Goal: Task Accomplishment & Management: Complete application form

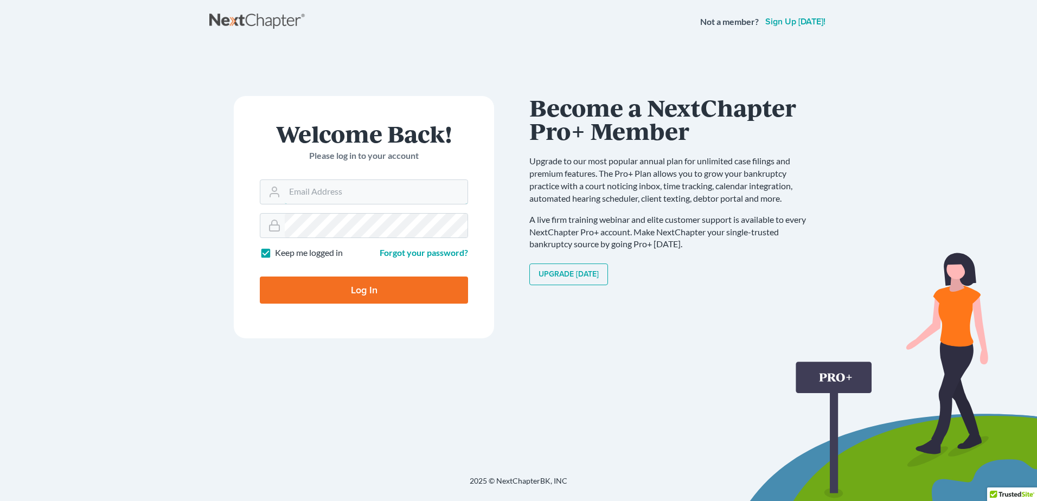
type input "racoplaw@aol.com"
click at [362, 292] on input "Log In" at bounding box center [364, 290] width 208 height 27
type input "Thinking..."
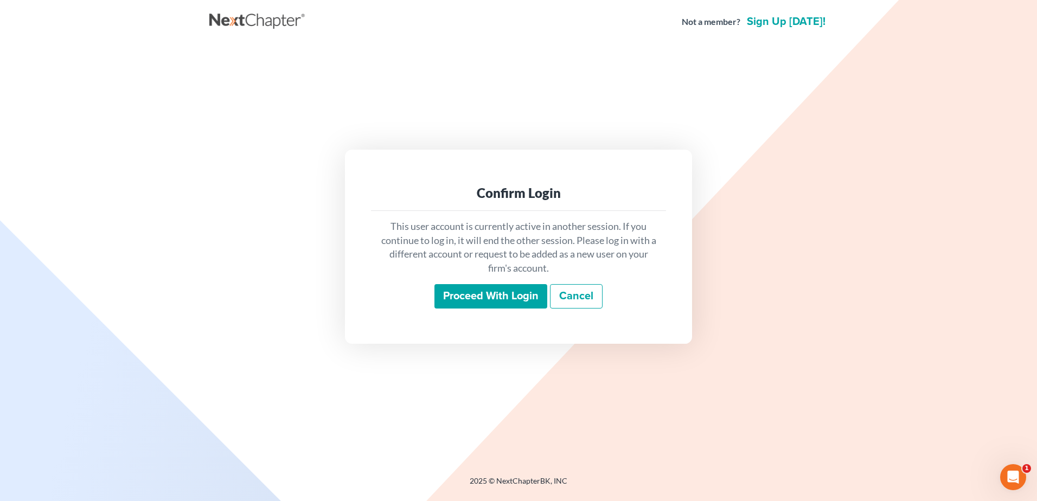
click at [496, 295] on input "Proceed with login" at bounding box center [490, 296] width 113 height 25
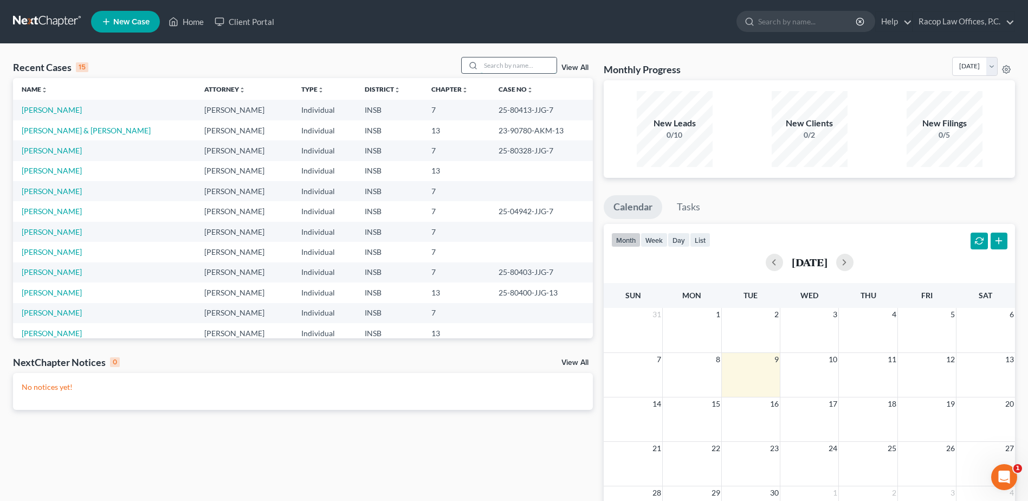
click at [503, 58] on input "search" at bounding box center [519, 65] width 76 height 16
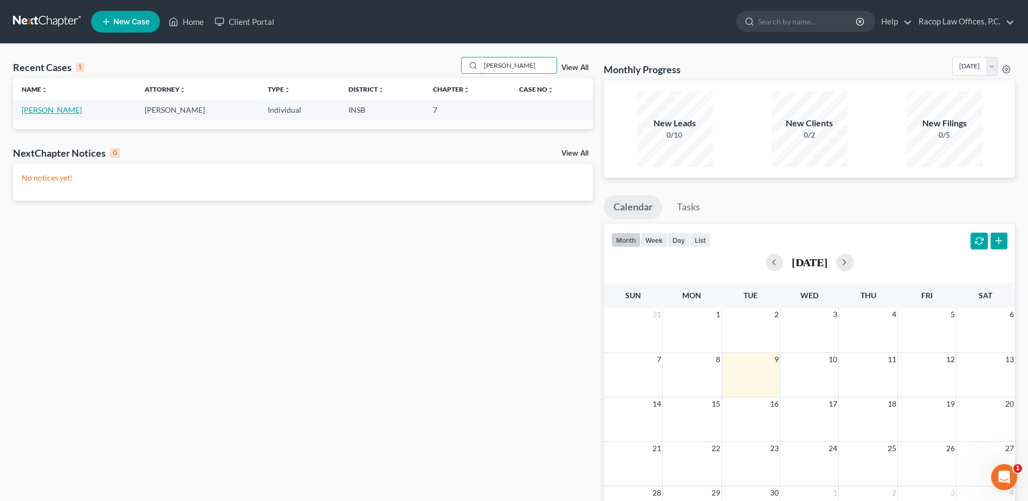
type input "[PERSON_NAME]"
click at [49, 112] on link "[PERSON_NAME]" at bounding box center [52, 109] width 60 height 9
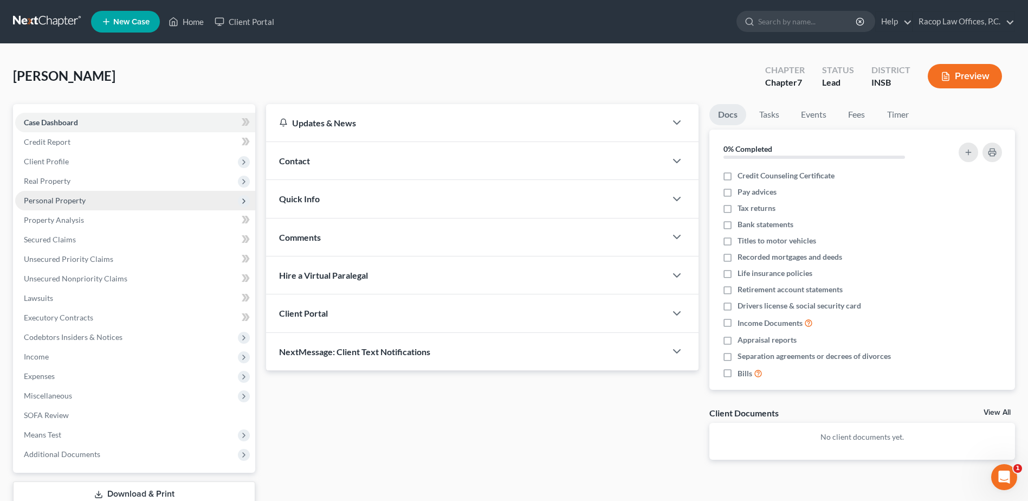
click at [59, 198] on span "Personal Property" at bounding box center [55, 200] width 62 height 9
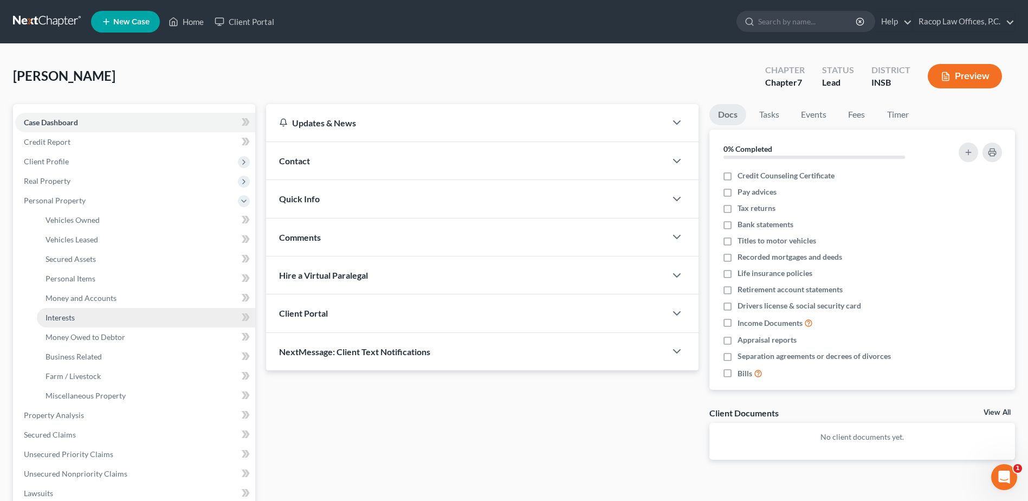
click at [70, 322] on span "Interests" at bounding box center [60, 317] width 29 height 9
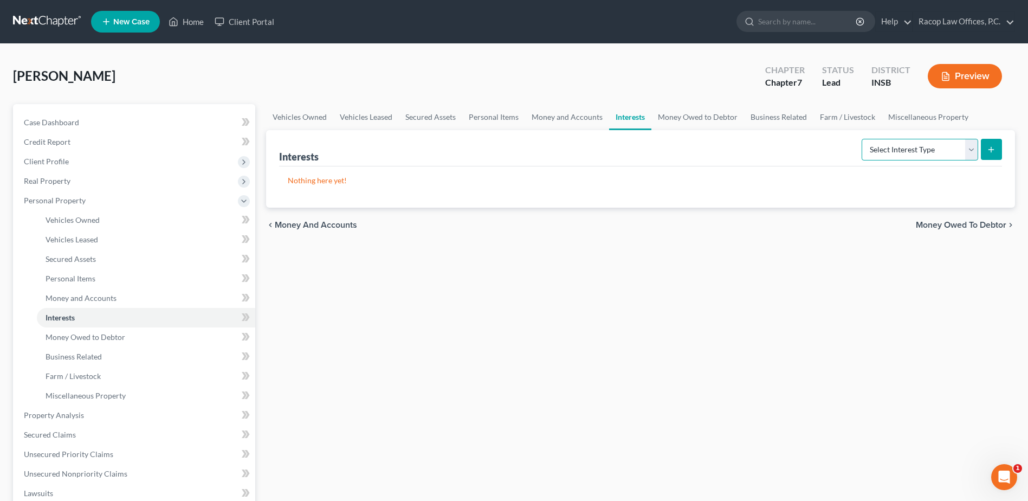
click at [908, 148] on select "Select Interest Type 401K Annuity Bond Education IRA Government Bond Government…" at bounding box center [920, 150] width 117 height 22
select select "whole_life_insurance"
click at [863, 139] on select "Select Interest Type 401K Annuity Bond Education IRA Government Bond Government…" at bounding box center [920, 150] width 117 height 22
click at [989, 152] on icon "submit" at bounding box center [991, 149] width 9 height 9
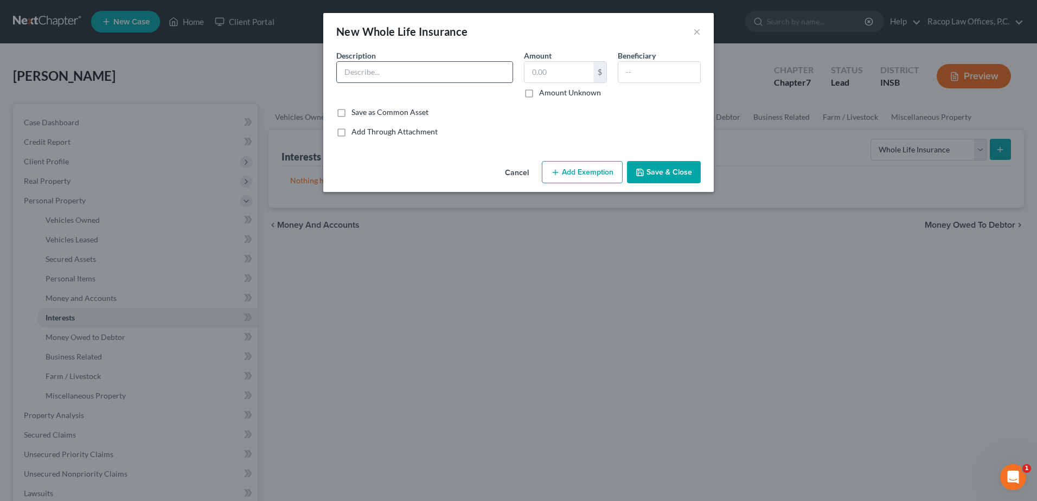
click at [425, 78] on input "text" at bounding box center [425, 72] width 176 height 21
click at [329, 91] on div "An exemption set must first be selected from the Filing Information section. Co…" at bounding box center [518, 103] width 390 height 107
click at [371, 68] on input "text" at bounding box center [425, 72] width 176 height 21
type input "American General Life Insurance Graded Death Benefit Whole Life Insurance Policy"
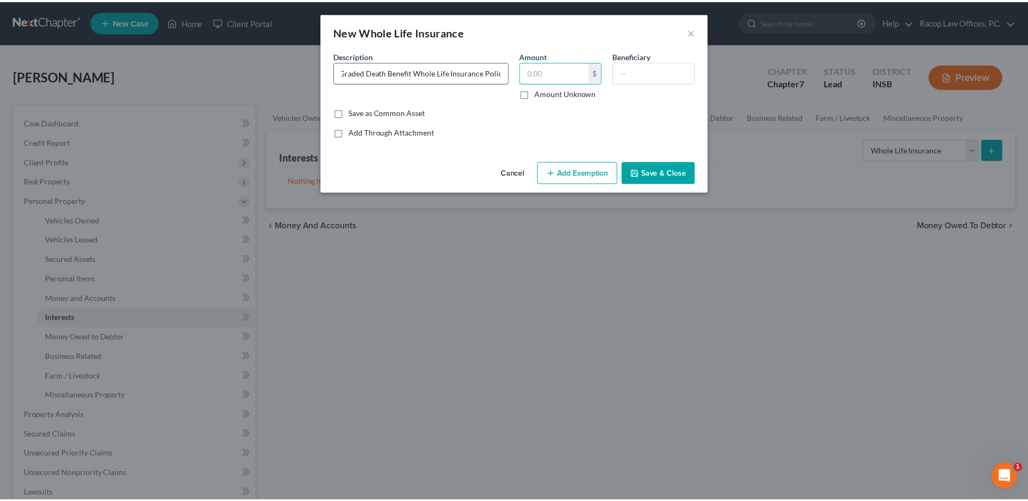
scroll to position [0, 0]
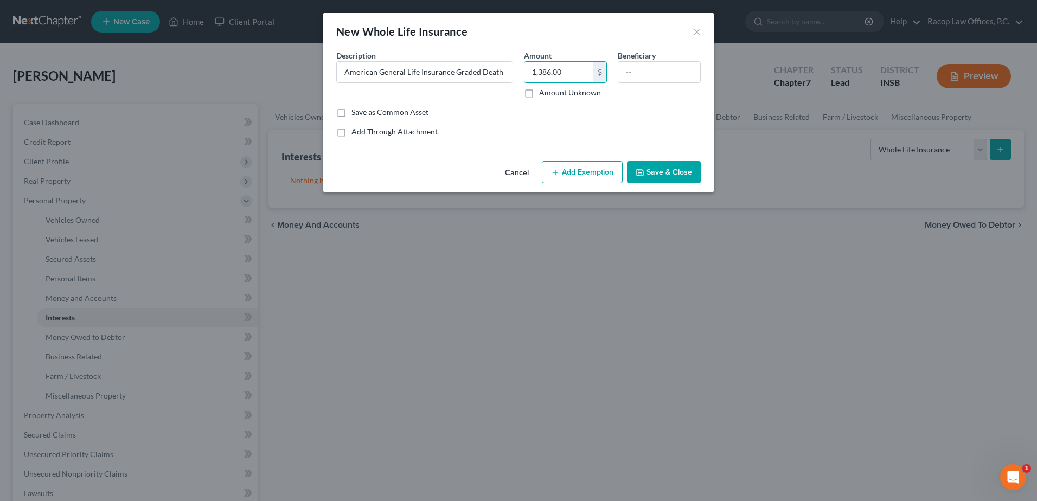
type input "1,386.00"
click at [596, 175] on button "Add Exemption" at bounding box center [582, 172] width 81 height 23
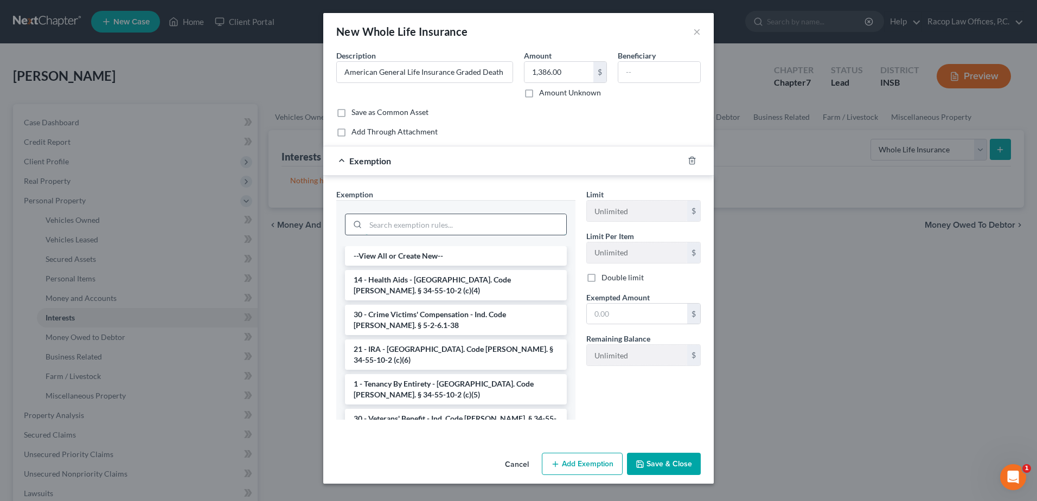
click at [448, 223] on input "search" at bounding box center [465, 224] width 201 height 21
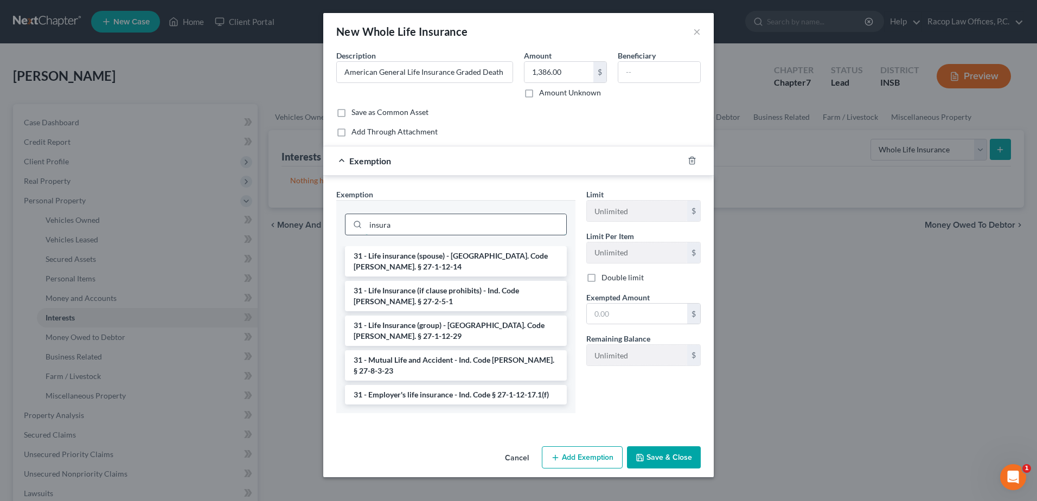
drag, startPoint x: 448, startPoint y: 223, endPoint x: 345, endPoint y: 228, distance: 102.6
click at [345, 228] on div "insura" at bounding box center [456, 225] width 222 height 22
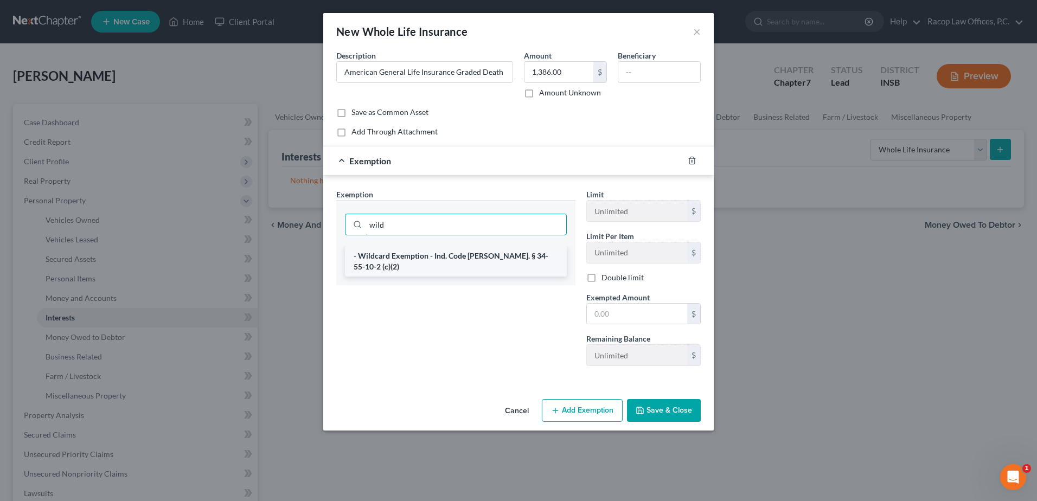
type input "wild"
click at [410, 252] on li "- Wildcard Exemption - Ind. Code [PERSON_NAME]. § 34-55-10-2 (c)(2)" at bounding box center [456, 261] width 222 height 30
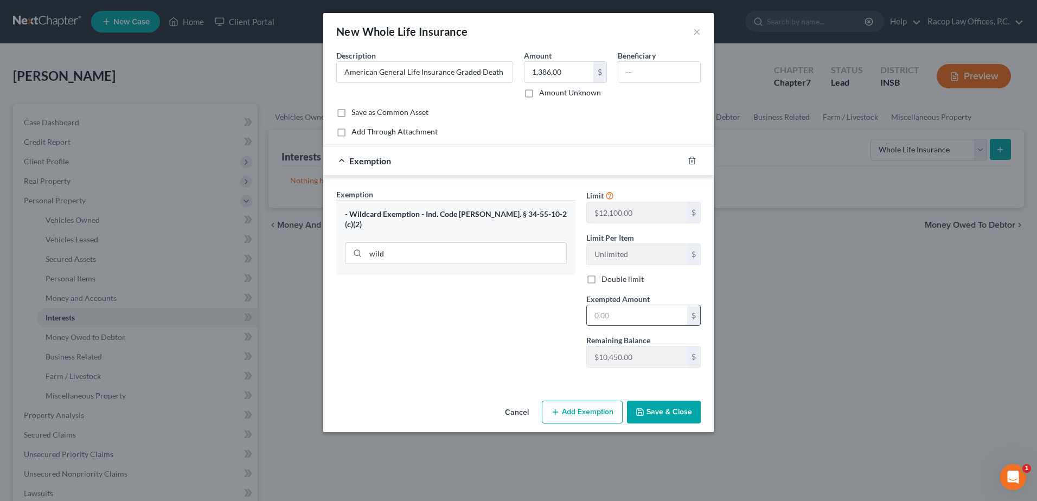
click at [636, 311] on input "text" at bounding box center [637, 315] width 100 height 21
type input "1,386.00"
click at [672, 410] on button "Save & Close" at bounding box center [664, 412] width 74 height 23
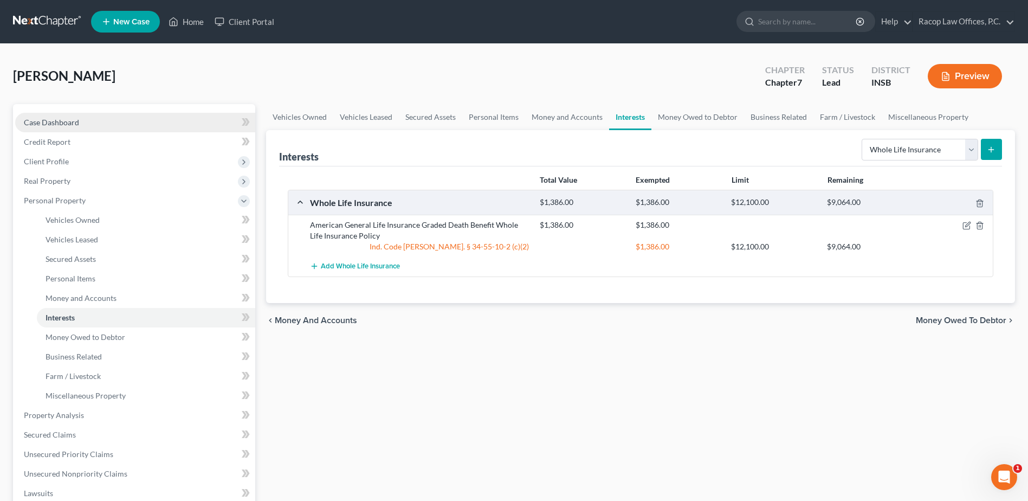
click at [49, 125] on span "Case Dashboard" at bounding box center [51, 122] width 55 height 9
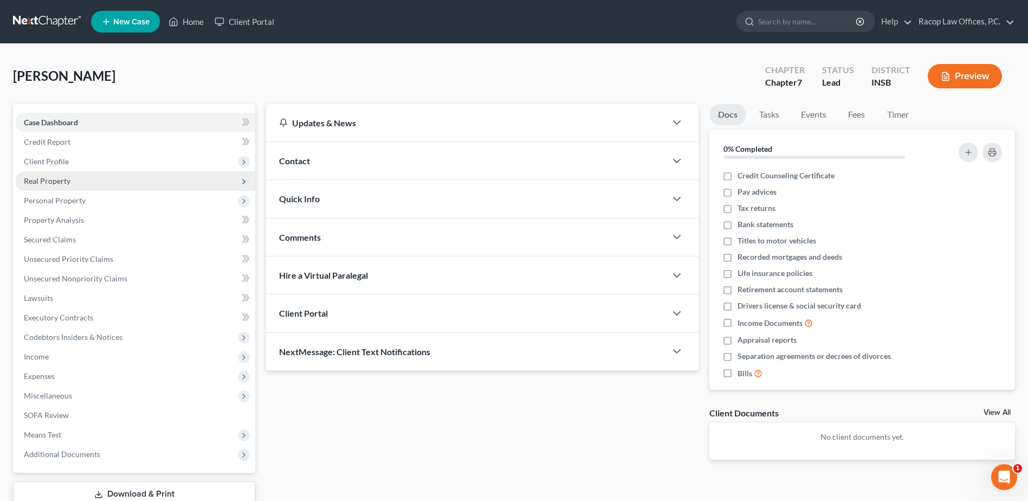
click at [60, 184] on span "Real Property" at bounding box center [47, 180] width 47 height 9
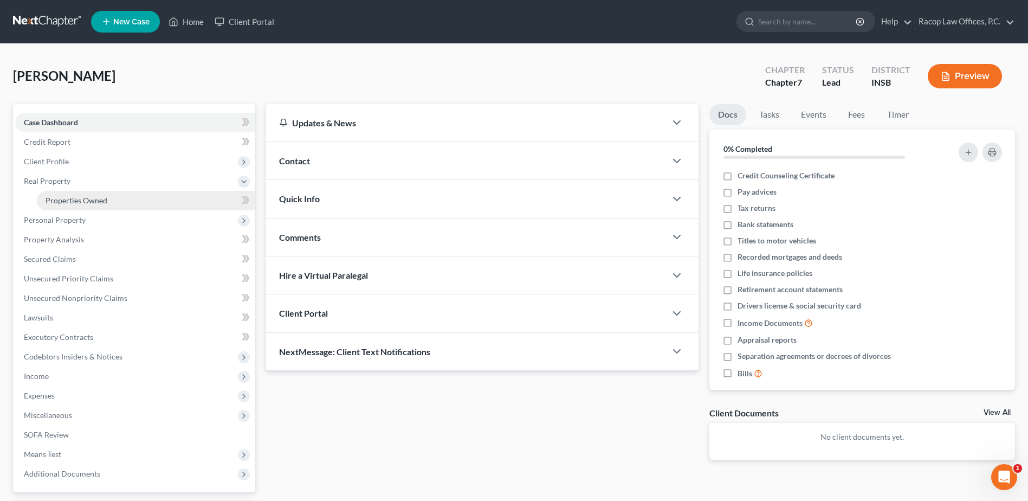
click at [67, 204] on span "Properties Owned" at bounding box center [77, 200] width 62 height 9
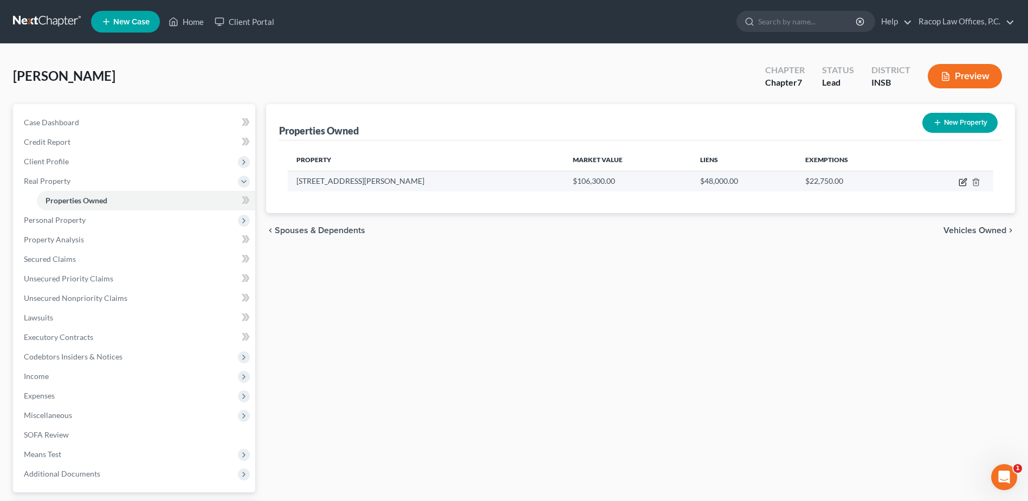
click at [963, 182] on icon "button" at bounding box center [963, 182] width 9 height 9
select select "15"
select select "82"
select select "3"
select select "7"
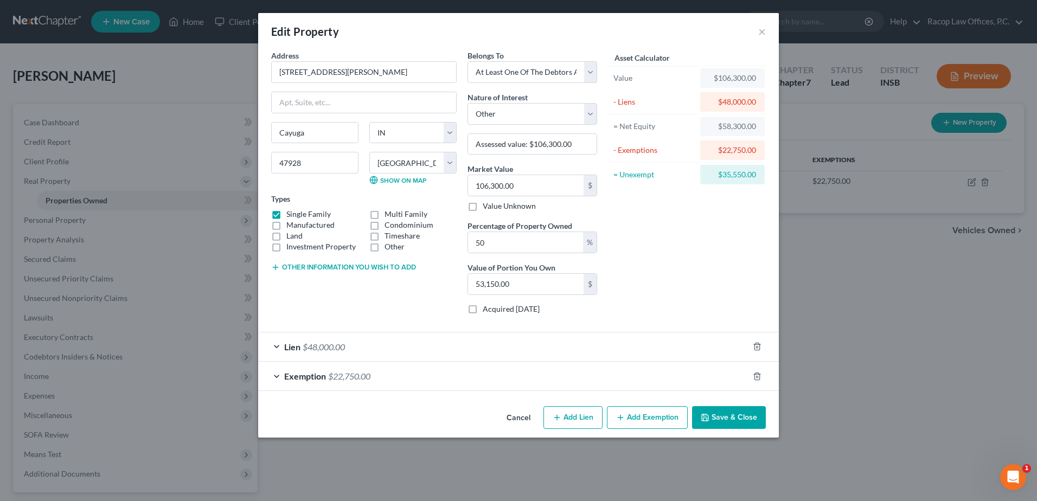
click at [728, 421] on button "Save & Close" at bounding box center [729, 417] width 74 height 23
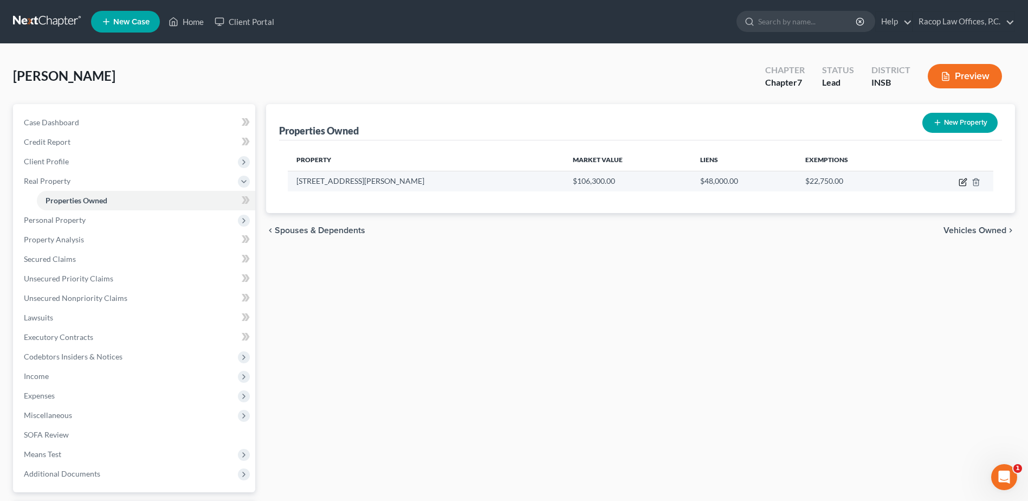
click at [964, 179] on icon "button" at bounding box center [963, 182] width 9 height 9
select select "15"
select select "82"
select select "3"
select select "7"
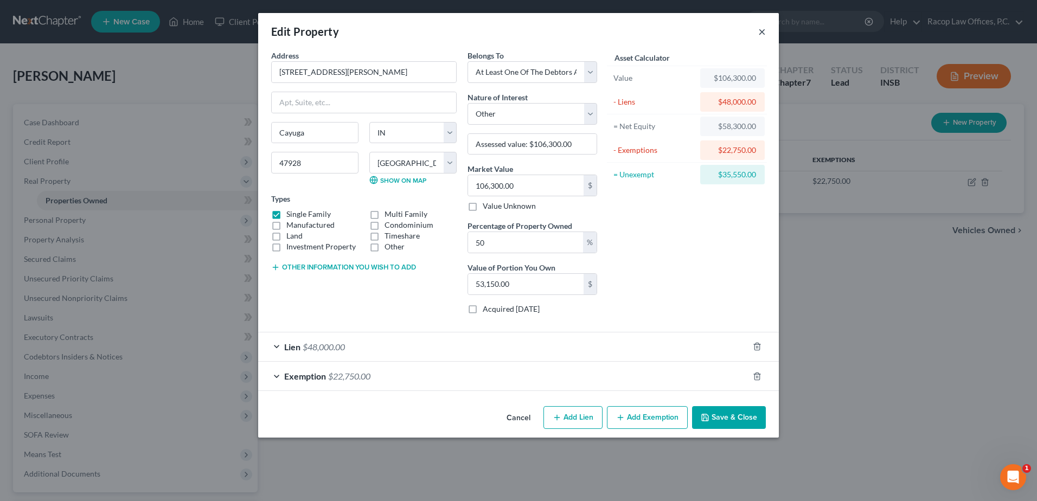
click at [762, 31] on button "×" at bounding box center [762, 31] width 8 height 13
